Goal: Navigation & Orientation: Find specific page/section

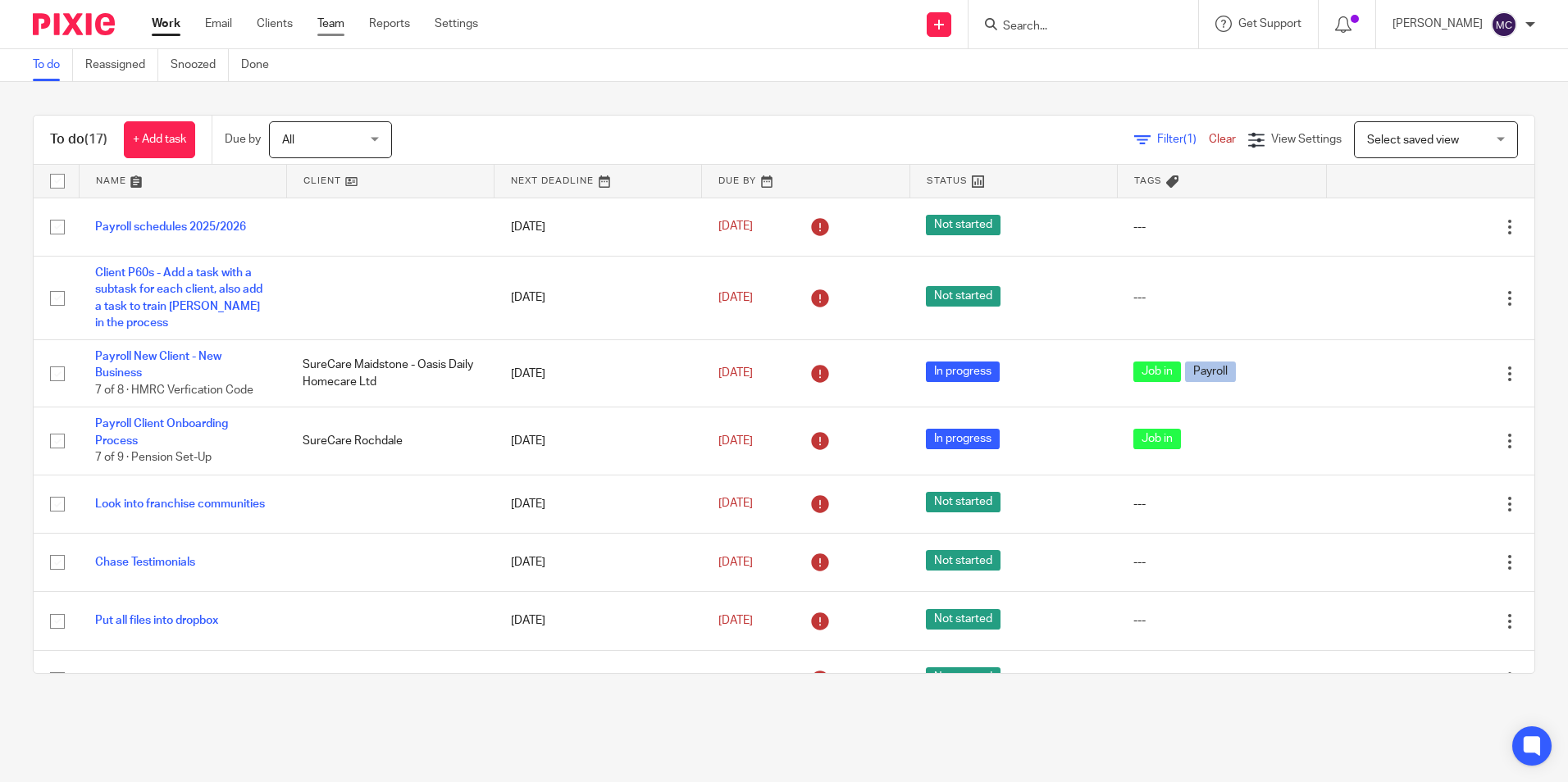
click at [332, 21] on link "Team" at bounding box center [331, 23] width 27 height 16
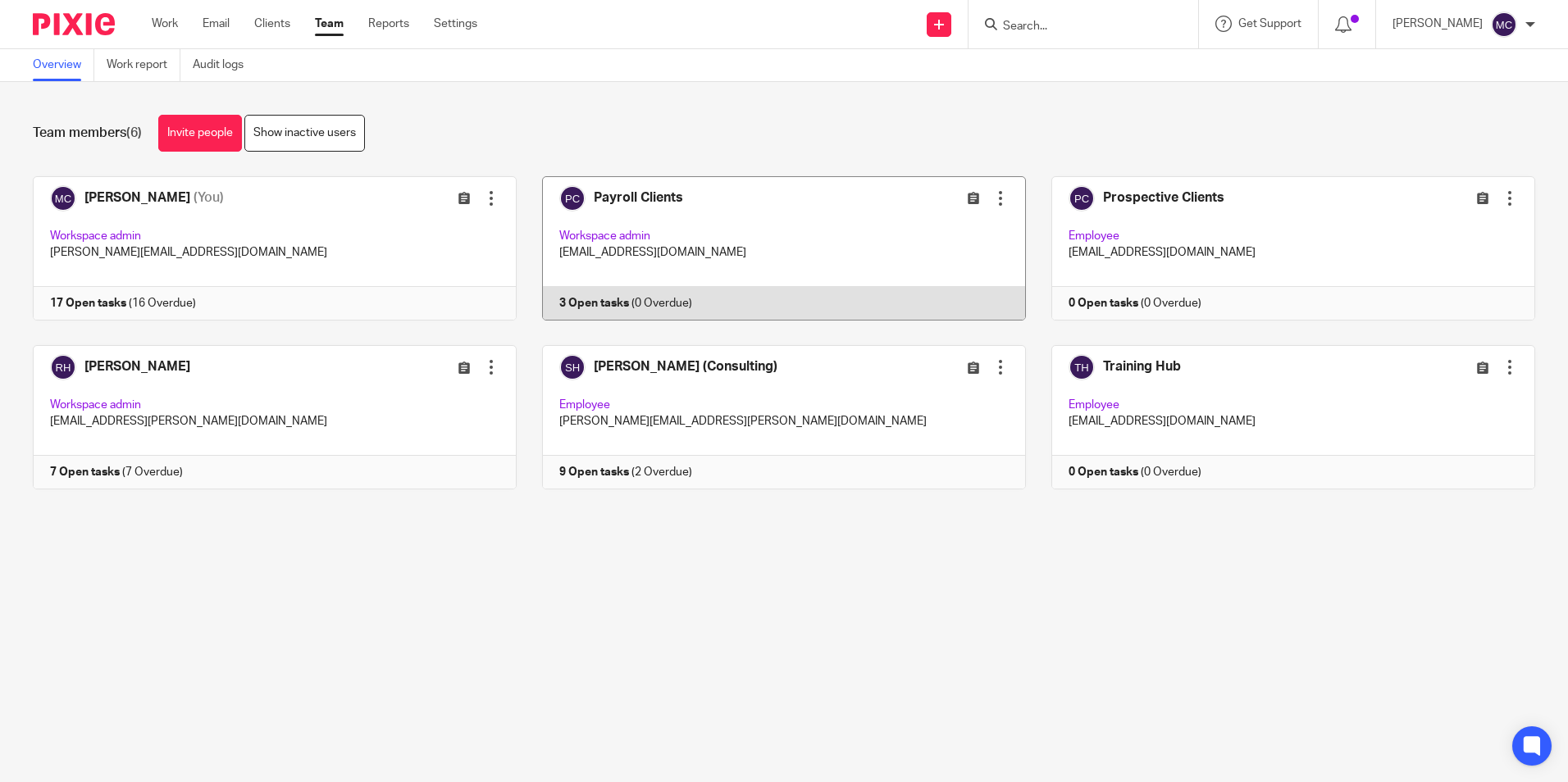
click at [624, 194] on link at bounding box center [771, 249] width 510 height 144
